Goal: Information Seeking & Learning: Learn about a topic

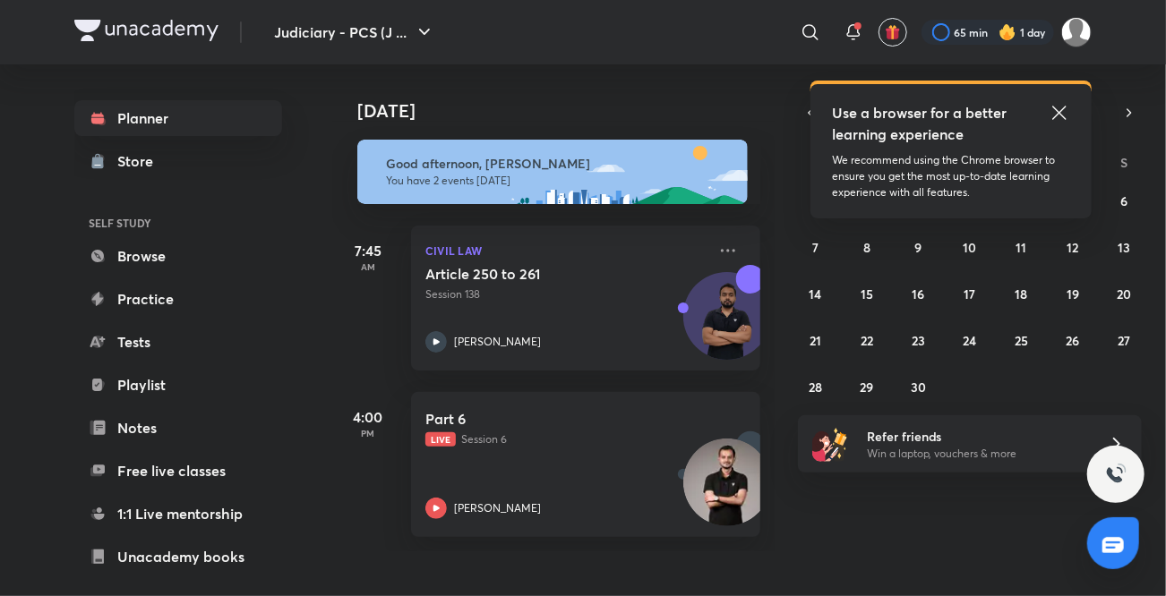
click at [1063, 115] on icon at bounding box center [1058, 112] width 21 height 21
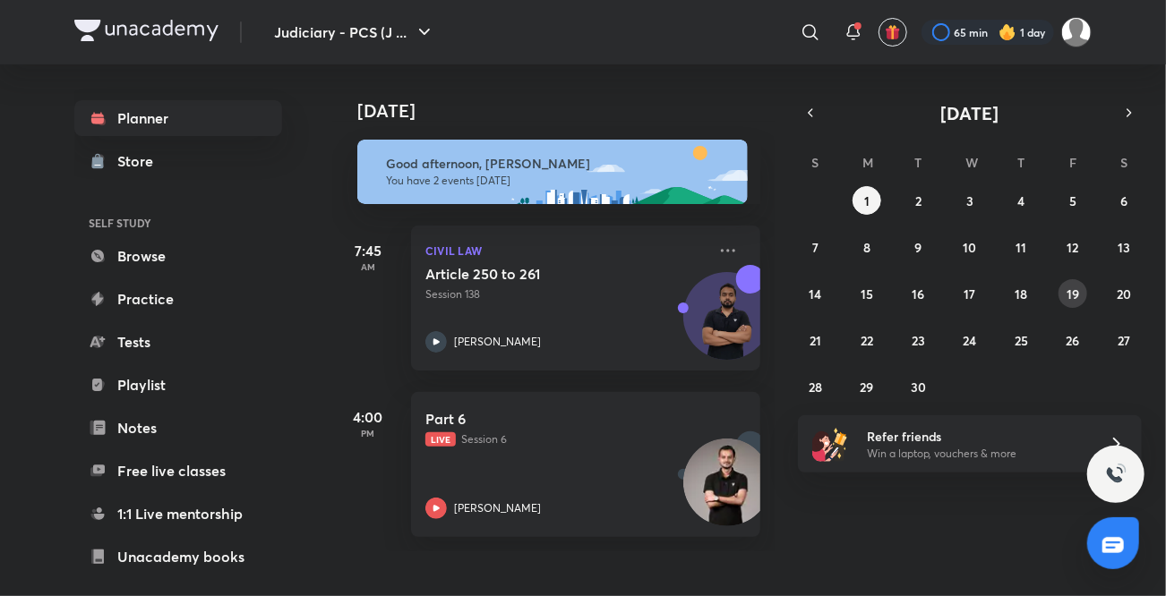
click at [1074, 286] on abbr "19" at bounding box center [1072, 294] width 13 height 17
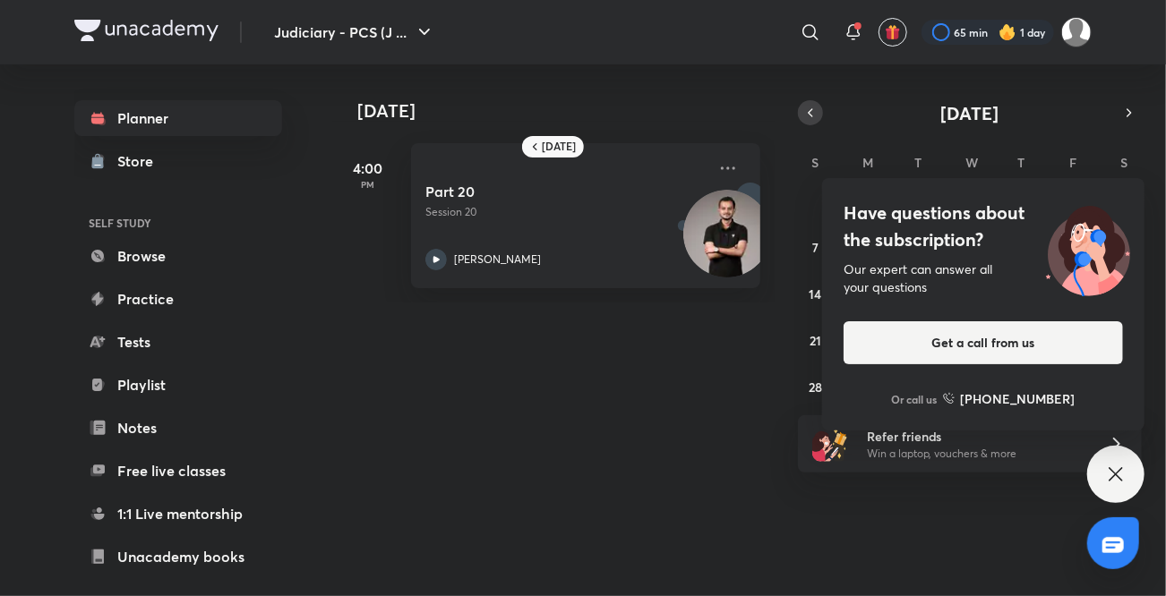
click at [815, 120] on icon "button" at bounding box center [810, 113] width 14 height 16
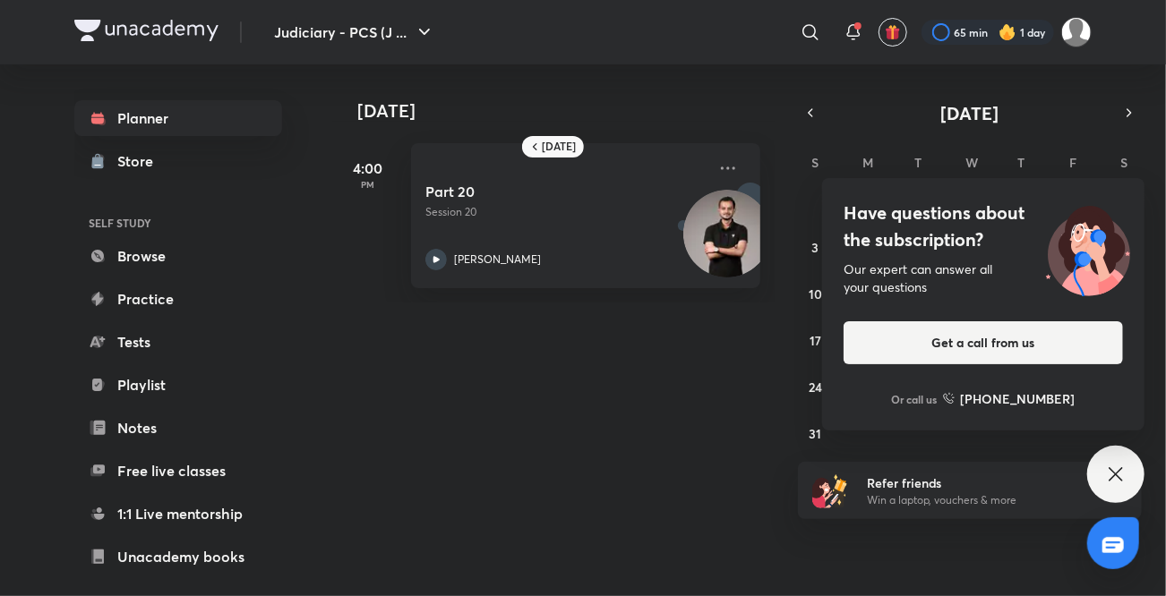
click at [1114, 485] on icon at bounding box center [1115, 474] width 21 height 21
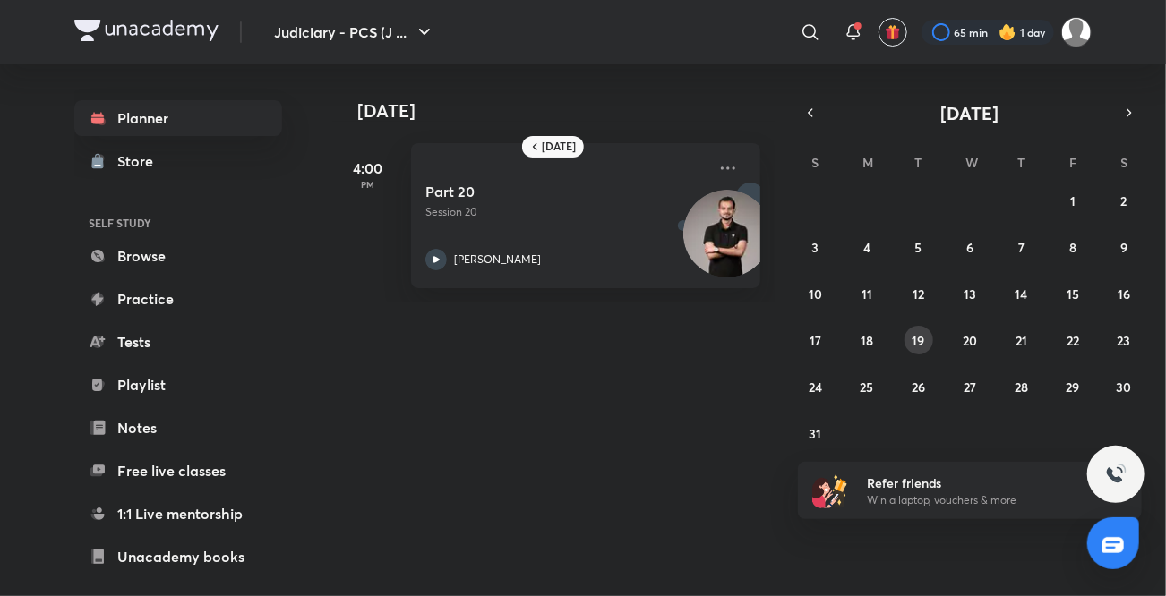
click at [920, 343] on abbr "19" at bounding box center [918, 340] width 13 height 17
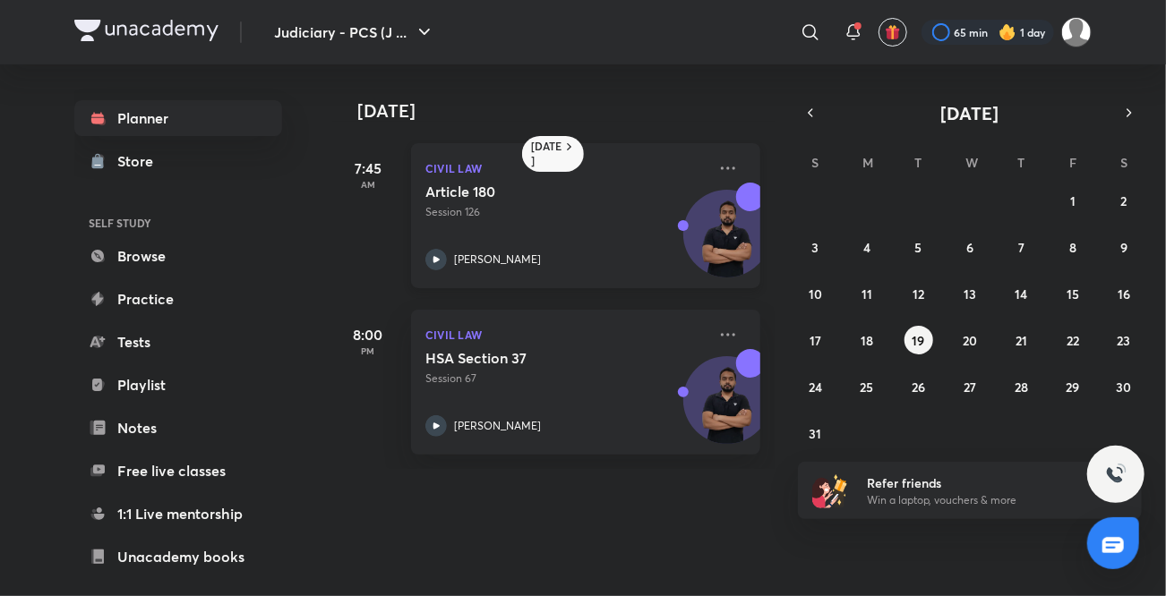
click at [432, 270] on div "Civil Law Article 180 Session 126 [PERSON_NAME]" at bounding box center [585, 215] width 349 height 145
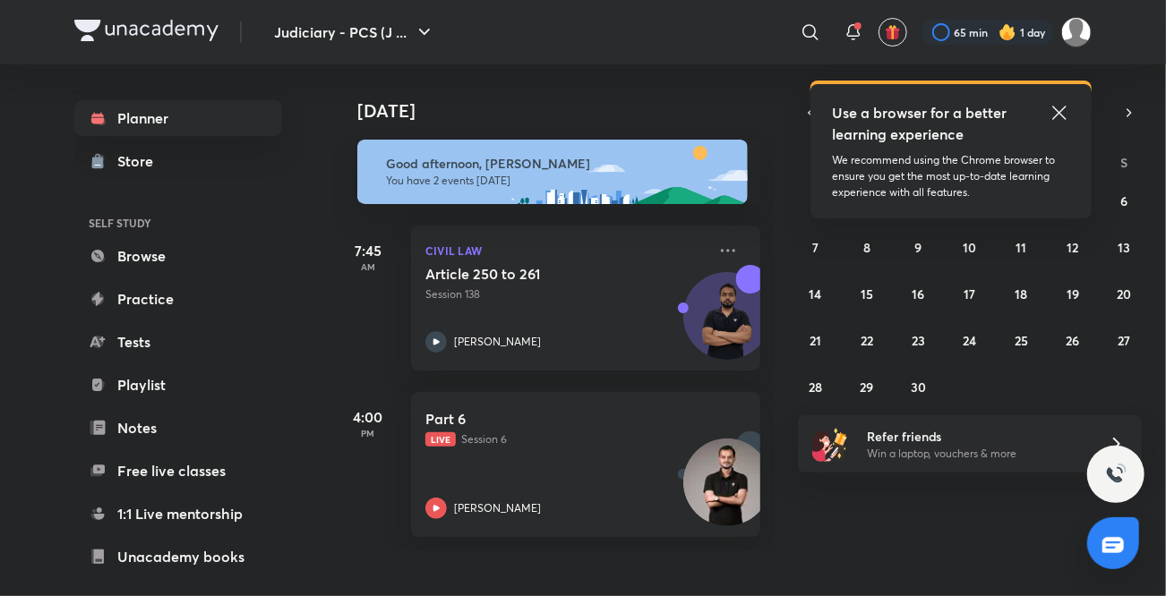
click at [1068, 113] on icon at bounding box center [1058, 112] width 21 height 21
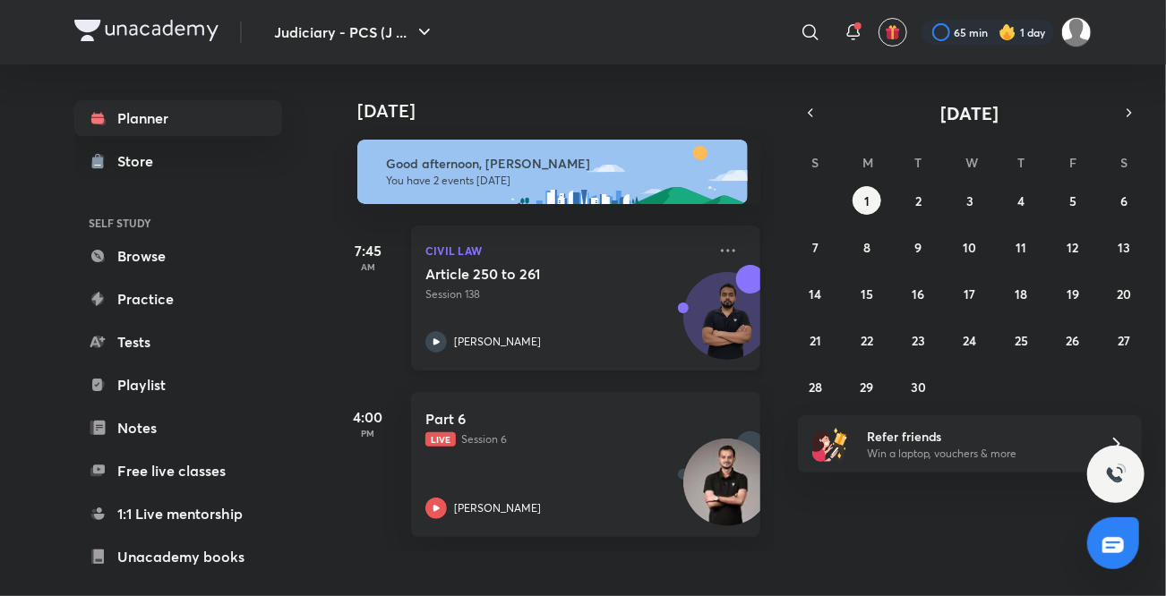
click at [496, 321] on div "Article 250 to 261 Session 138 [PERSON_NAME]" at bounding box center [565, 309] width 281 height 88
click at [432, 340] on icon at bounding box center [435, 341] width 21 height 21
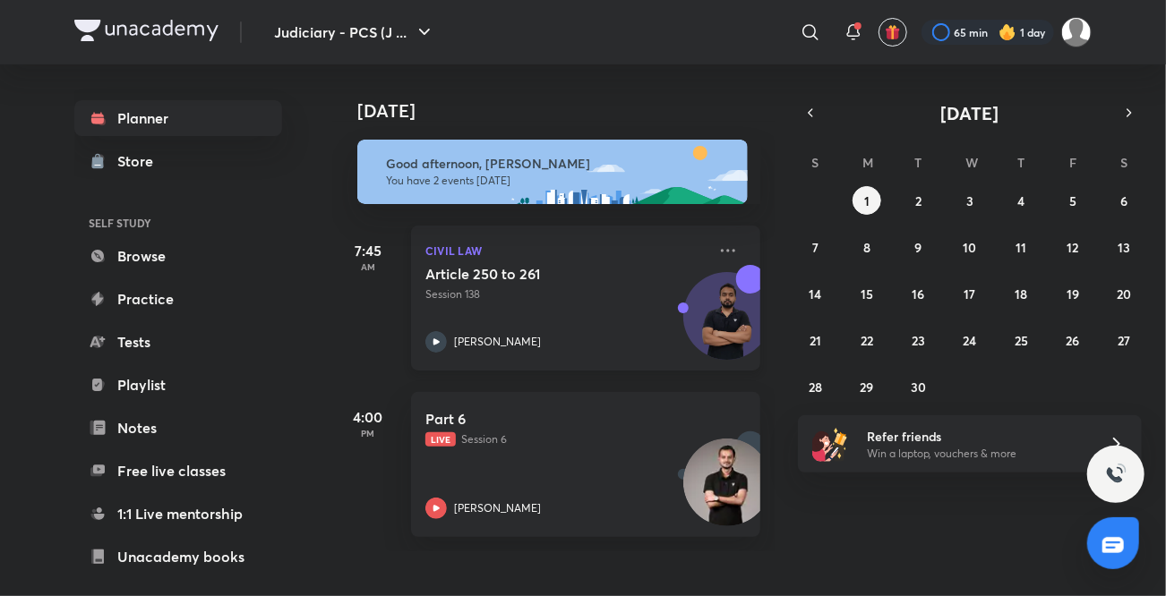
click at [432, 340] on icon at bounding box center [435, 341] width 21 height 21
click at [432, 338] on icon at bounding box center [435, 341] width 21 height 21
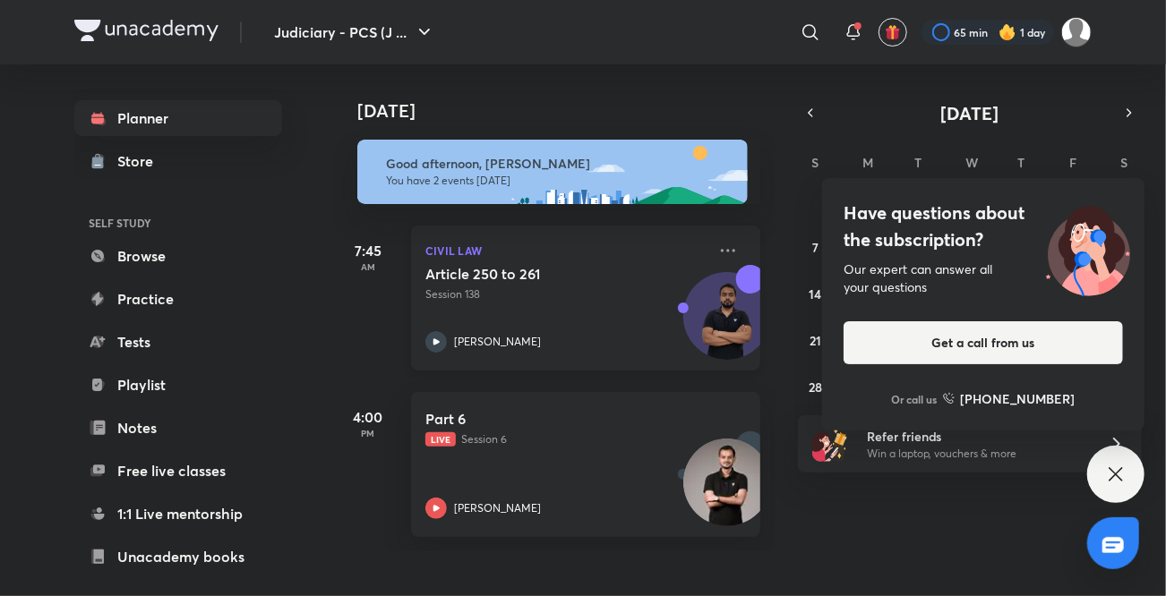
click at [432, 338] on icon at bounding box center [435, 341] width 21 height 21
click at [1116, 475] on icon at bounding box center [1114, 473] width 13 height 13
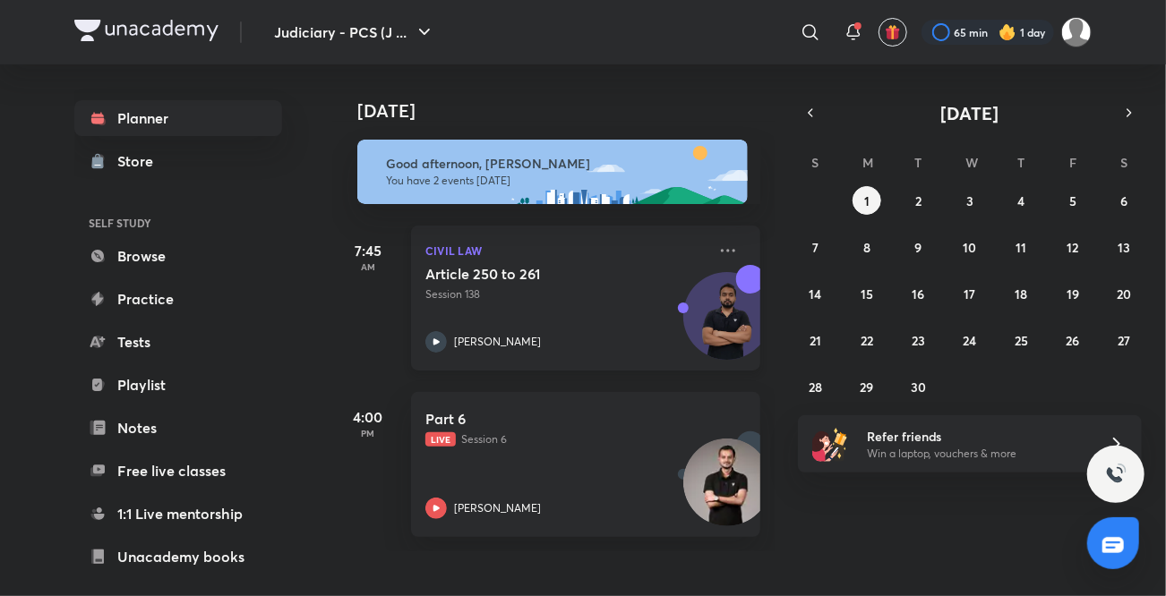
click at [460, 338] on p "[PERSON_NAME]" at bounding box center [497, 342] width 87 height 16
click at [807, 121] on button "button" at bounding box center [810, 112] width 25 height 25
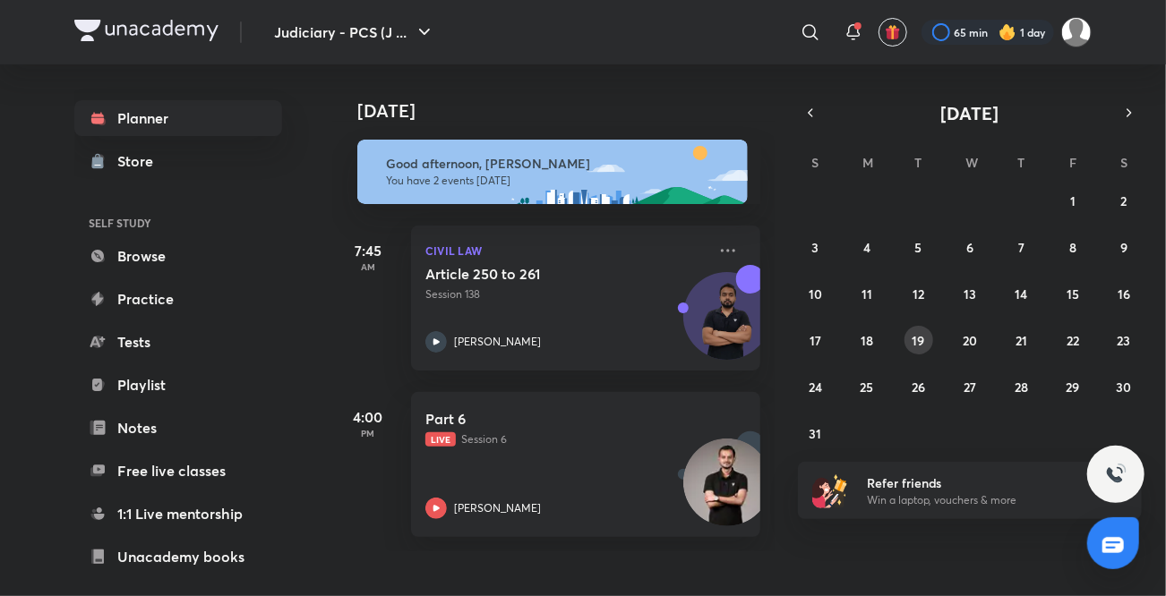
click at [920, 342] on abbr "19" at bounding box center [918, 340] width 13 height 17
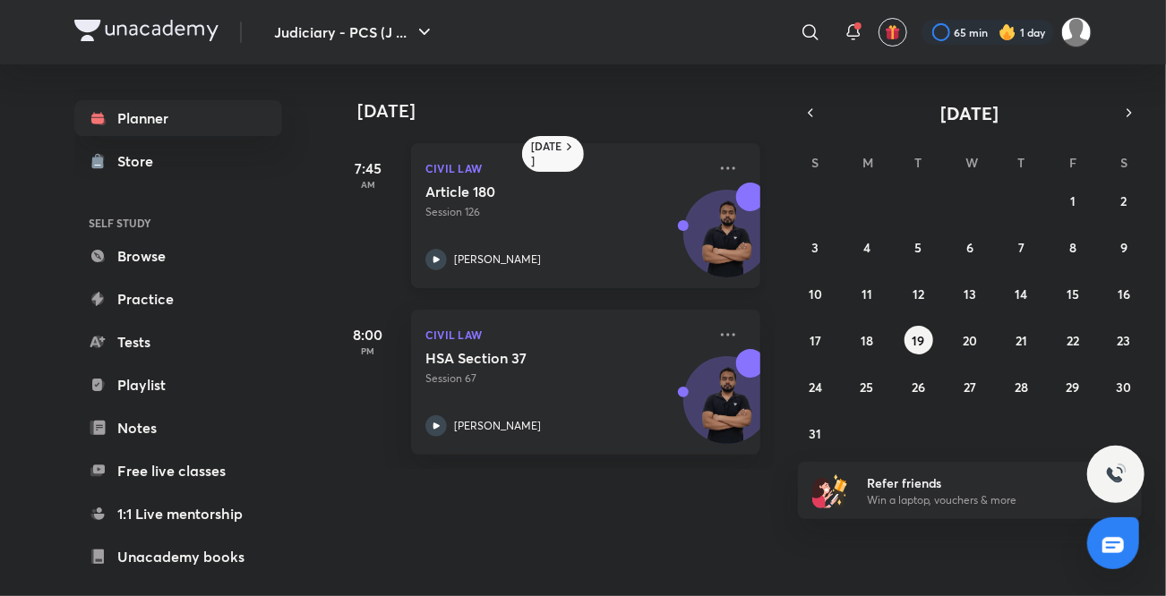
click at [432, 269] on icon at bounding box center [435, 259] width 21 height 21
click at [437, 261] on icon at bounding box center [435, 259] width 21 height 21
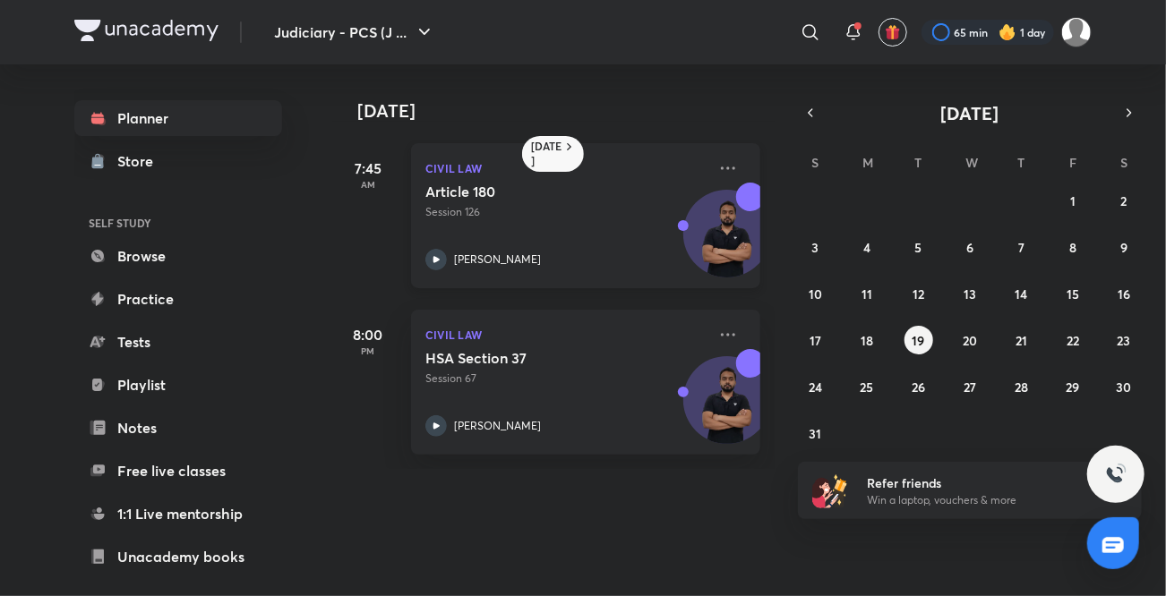
click at [437, 261] on icon at bounding box center [435, 259] width 21 height 21
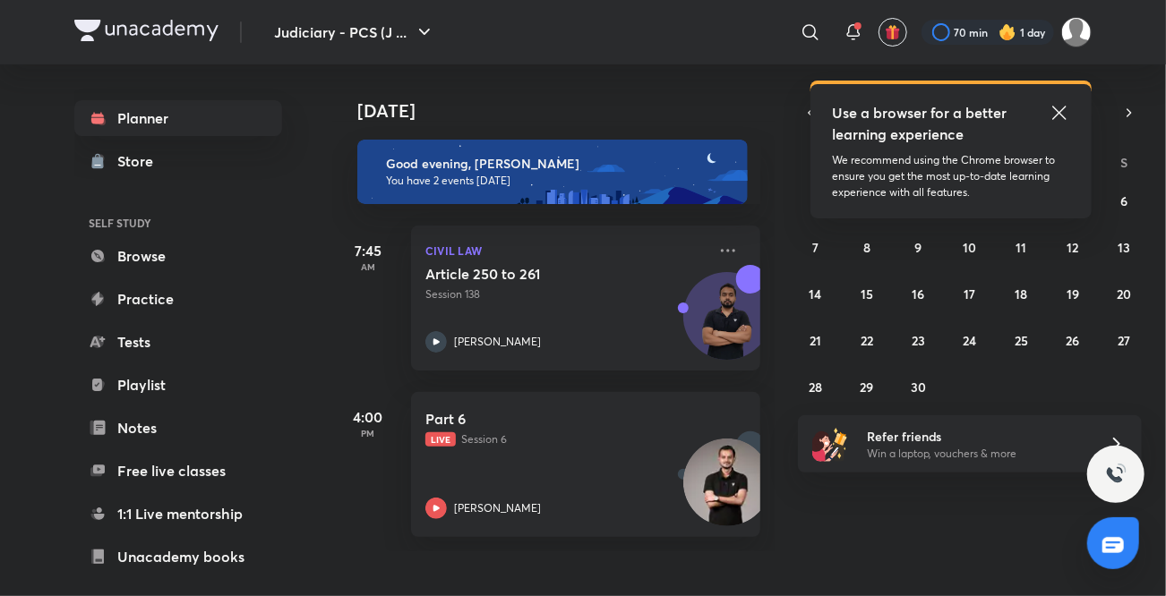
click at [1057, 116] on icon at bounding box center [1058, 112] width 21 height 21
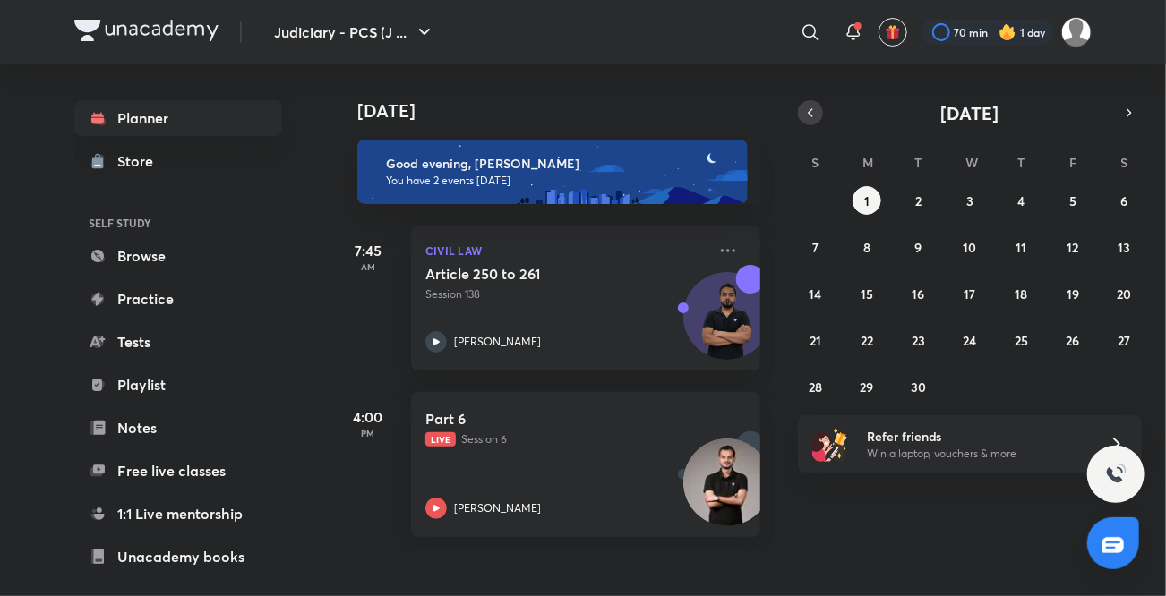
click at [814, 119] on icon "button" at bounding box center [810, 113] width 14 height 16
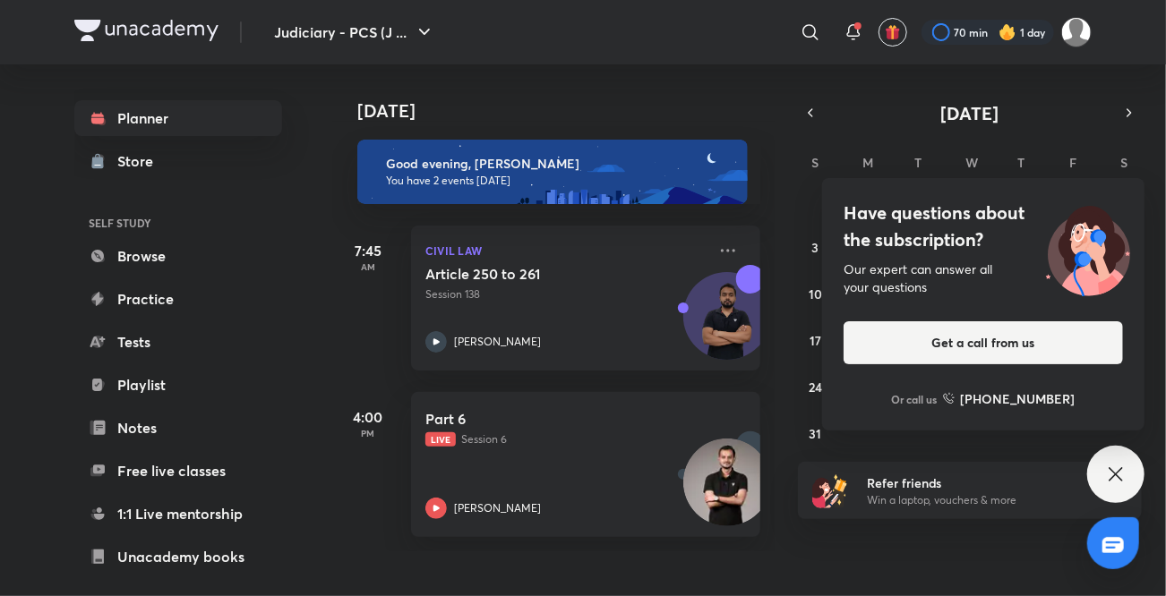
click at [1115, 477] on icon at bounding box center [1115, 474] width 21 height 21
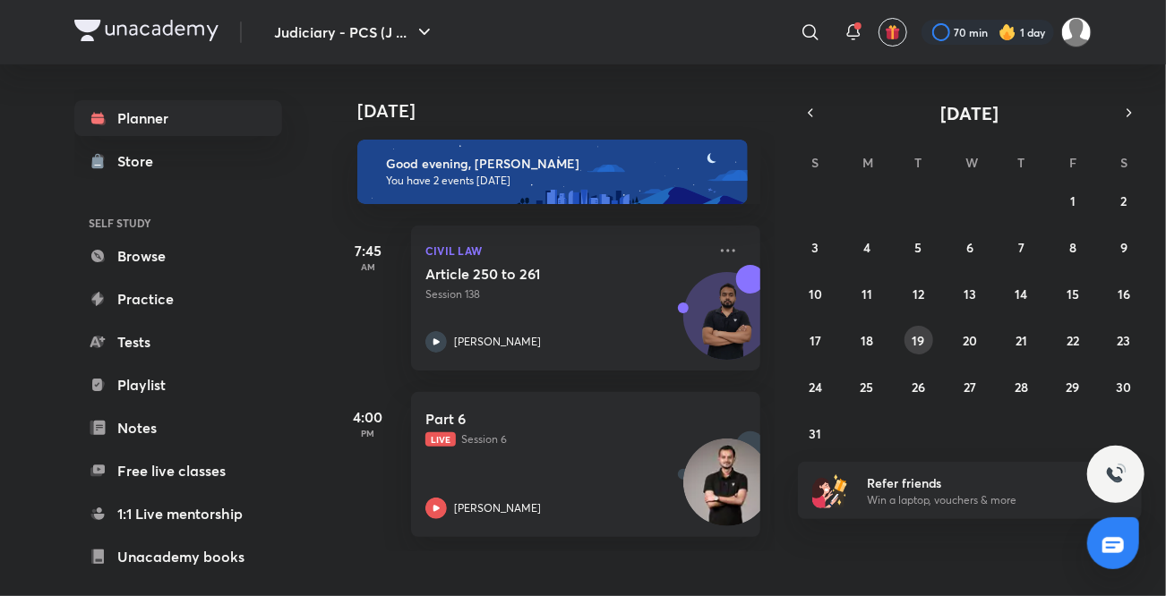
click at [925, 338] on button "19" at bounding box center [918, 340] width 29 height 29
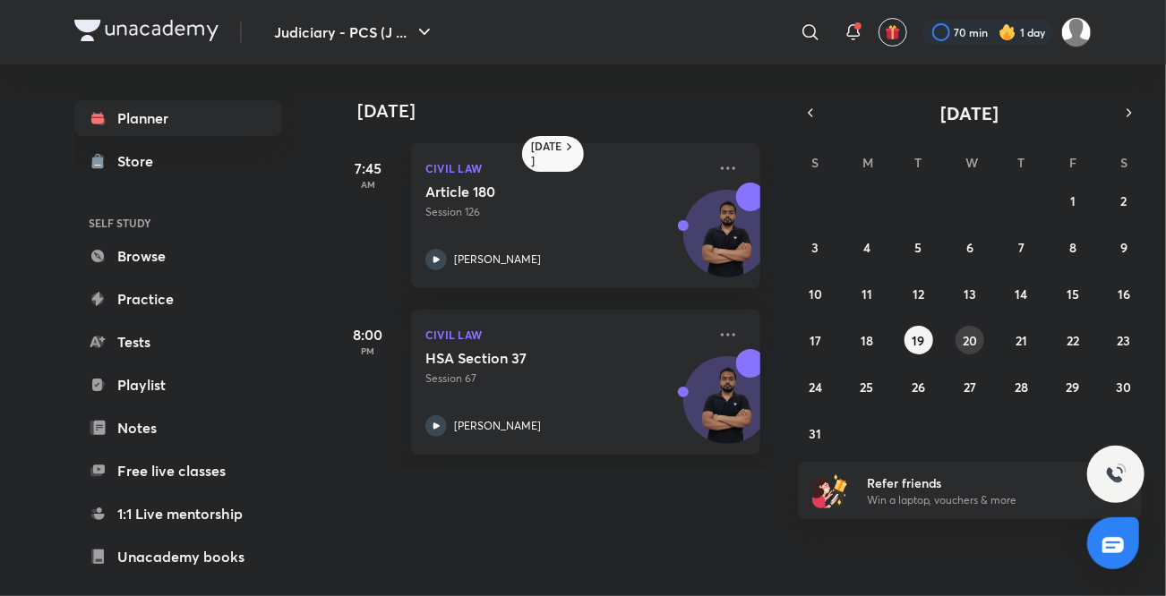
click at [969, 334] on abbr "20" at bounding box center [969, 340] width 14 height 17
click at [435, 259] on icon at bounding box center [436, 259] width 6 height 6
